Goal: Find specific page/section: Find specific page/section

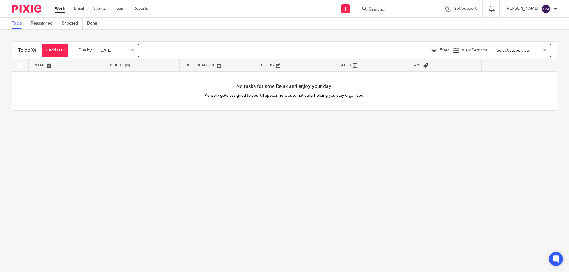
click at [391, 7] on input "Search" at bounding box center [394, 9] width 53 height 5
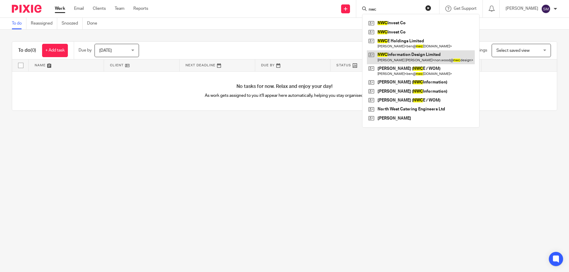
type input "nwc"
click at [403, 55] on link at bounding box center [421, 57] width 108 height 14
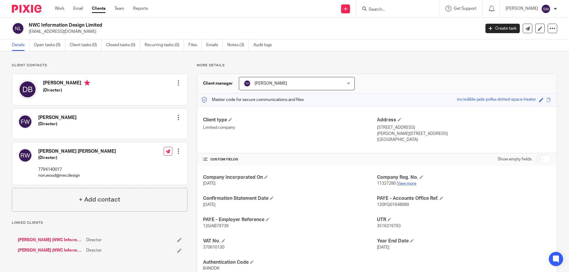
click at [402, 183] on link "View more" at bounding box center [407, 184] width 20 height 4
